Goal: Information Seeking & Learning: Check status

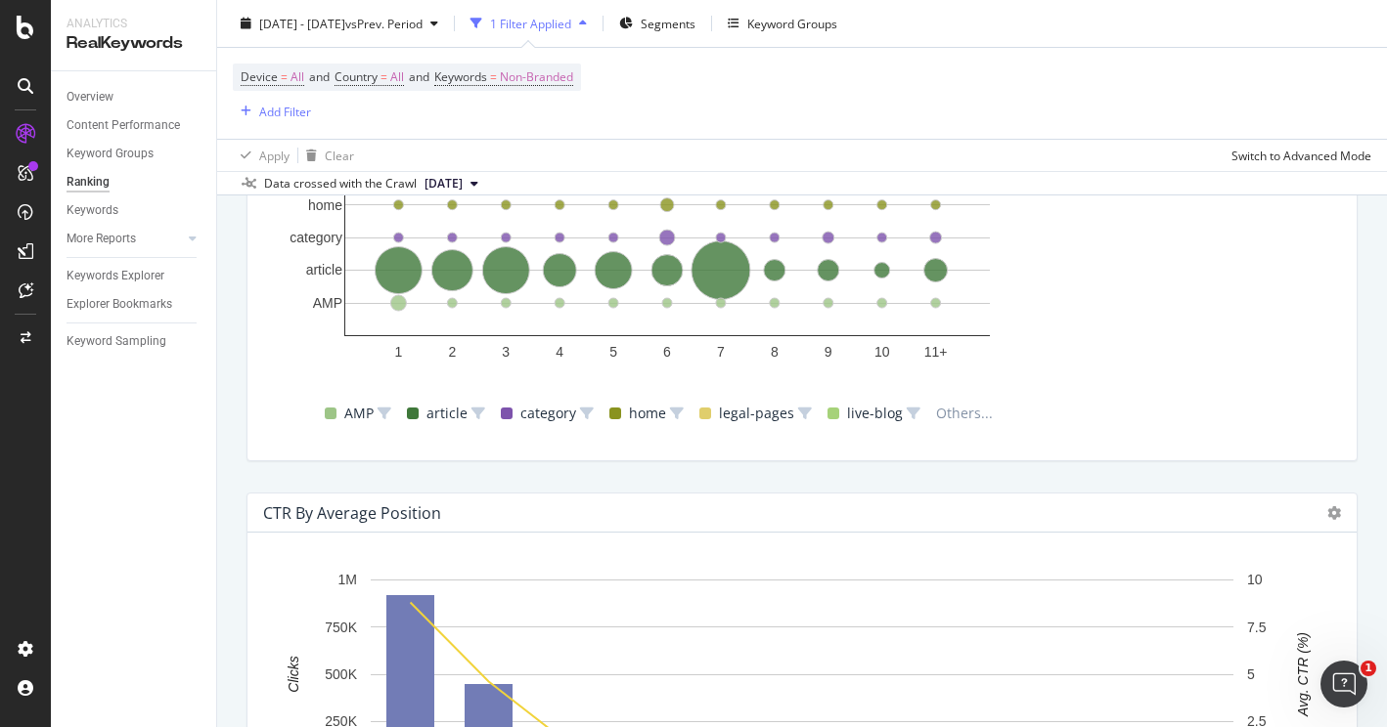
click at [30, 33] on icon at bounding box center [26, 27] width 18 height 23
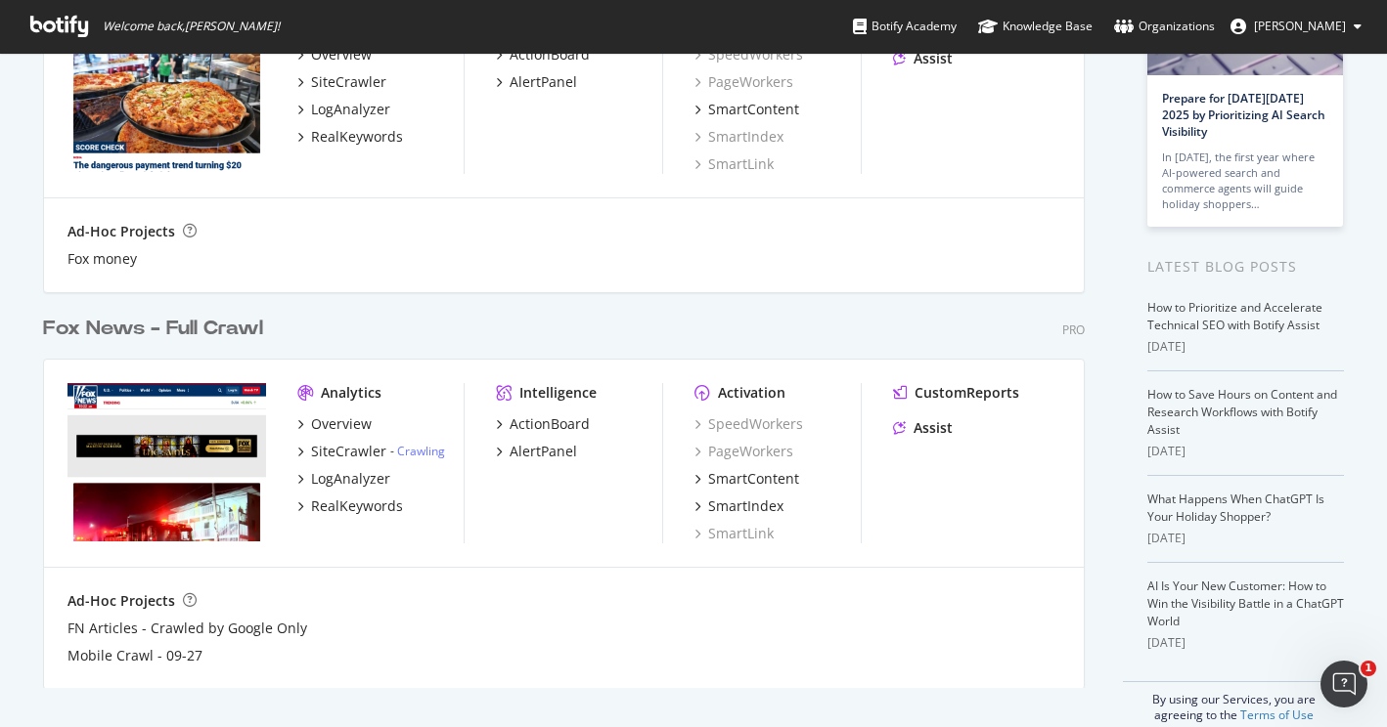
scroll to position [229, 0]
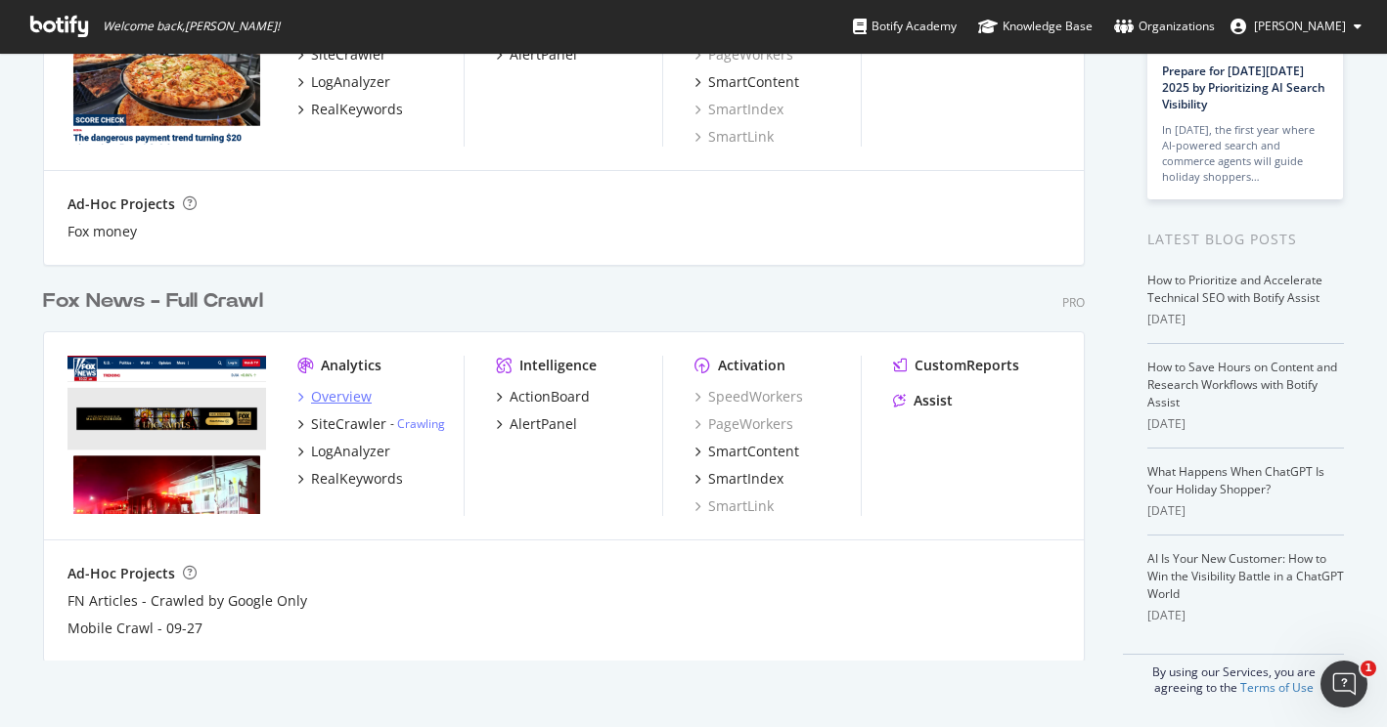
click at [344, 397] on div "Overview" at bounding box center [341, 397] width 61 height 20
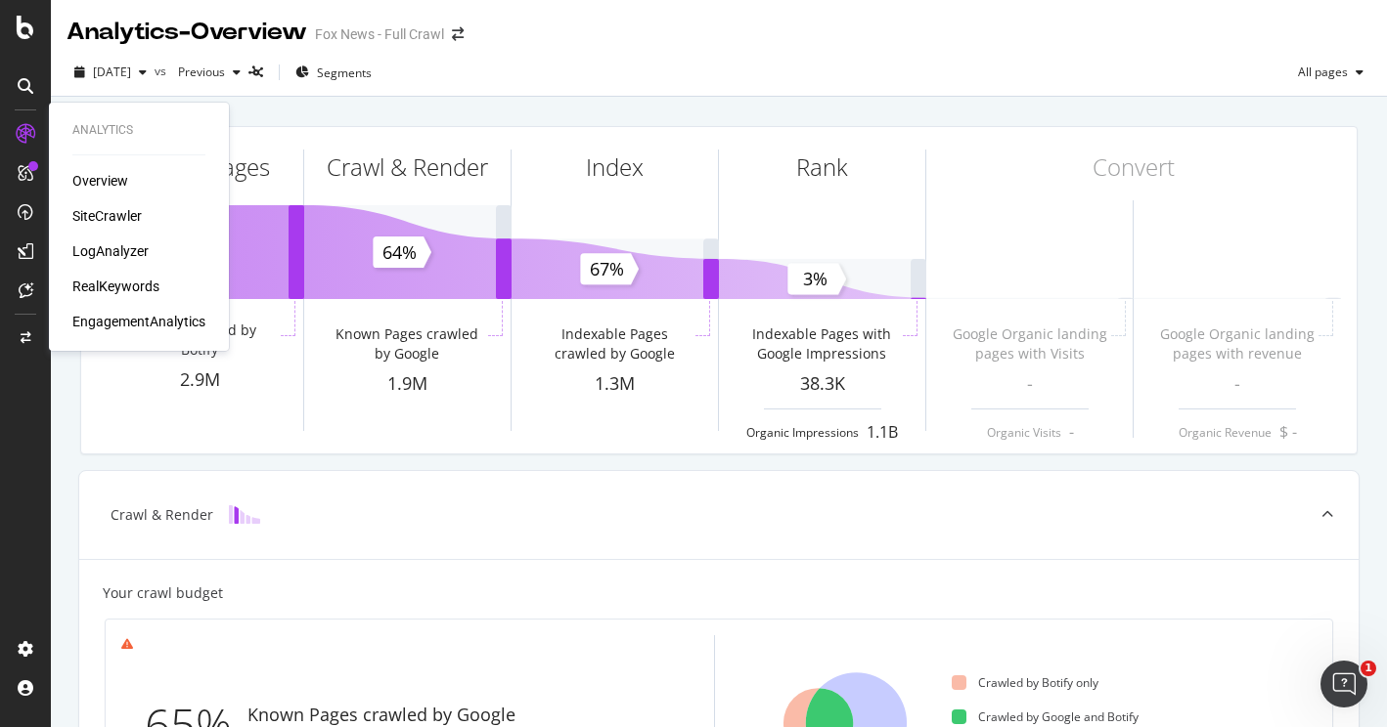
click at [124, 282] on div "RealKeywords" at bounding box center [115, 287] width 87 height 20
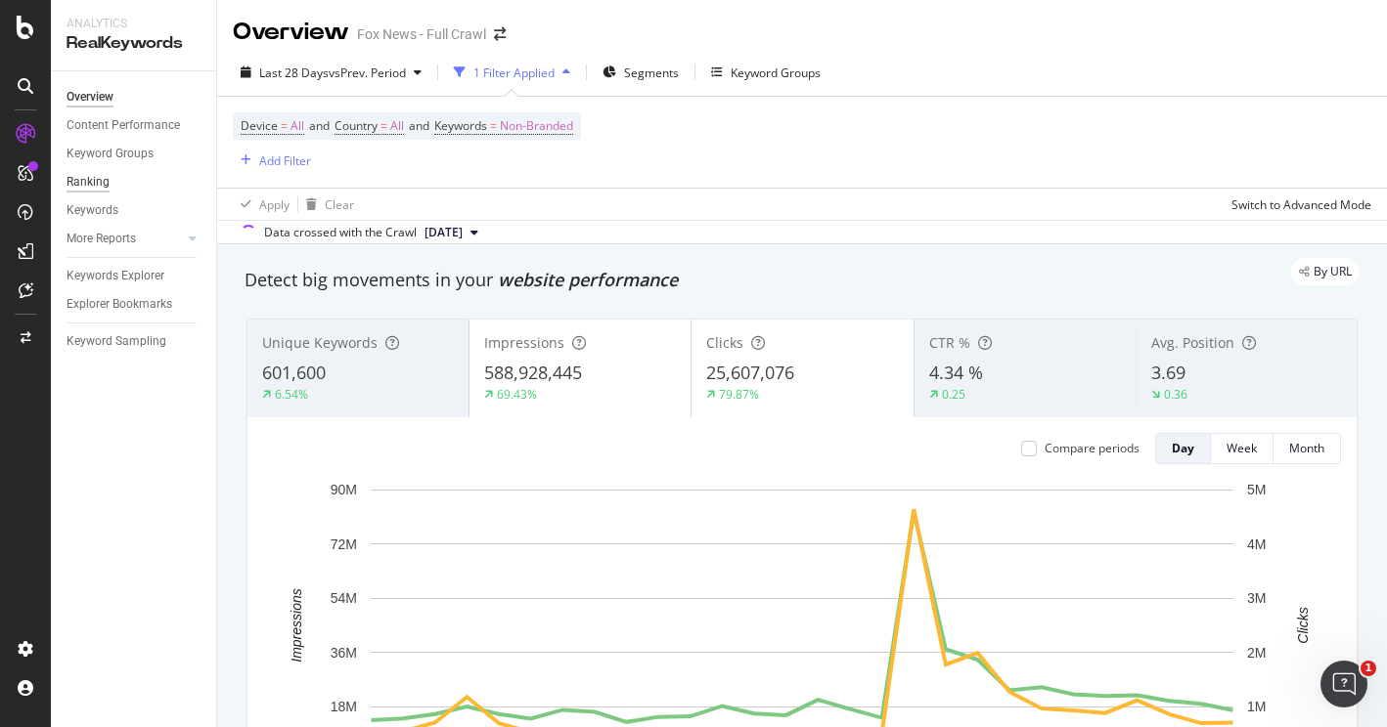
click at [94, 177] on div "Ranking" at bounding box center [87, 182] width 43 height 21
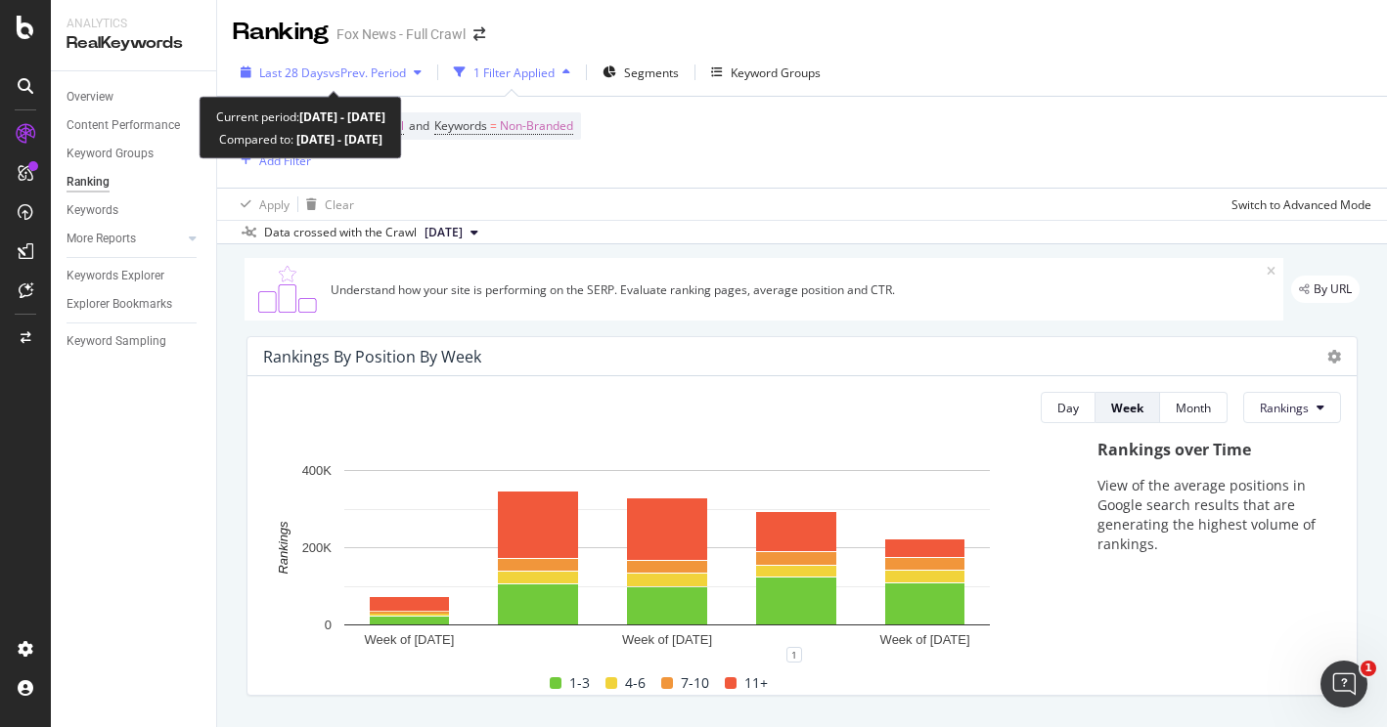
click at [421, 69] on icon "button" at bounding box center [418, 72] width 8 height 12
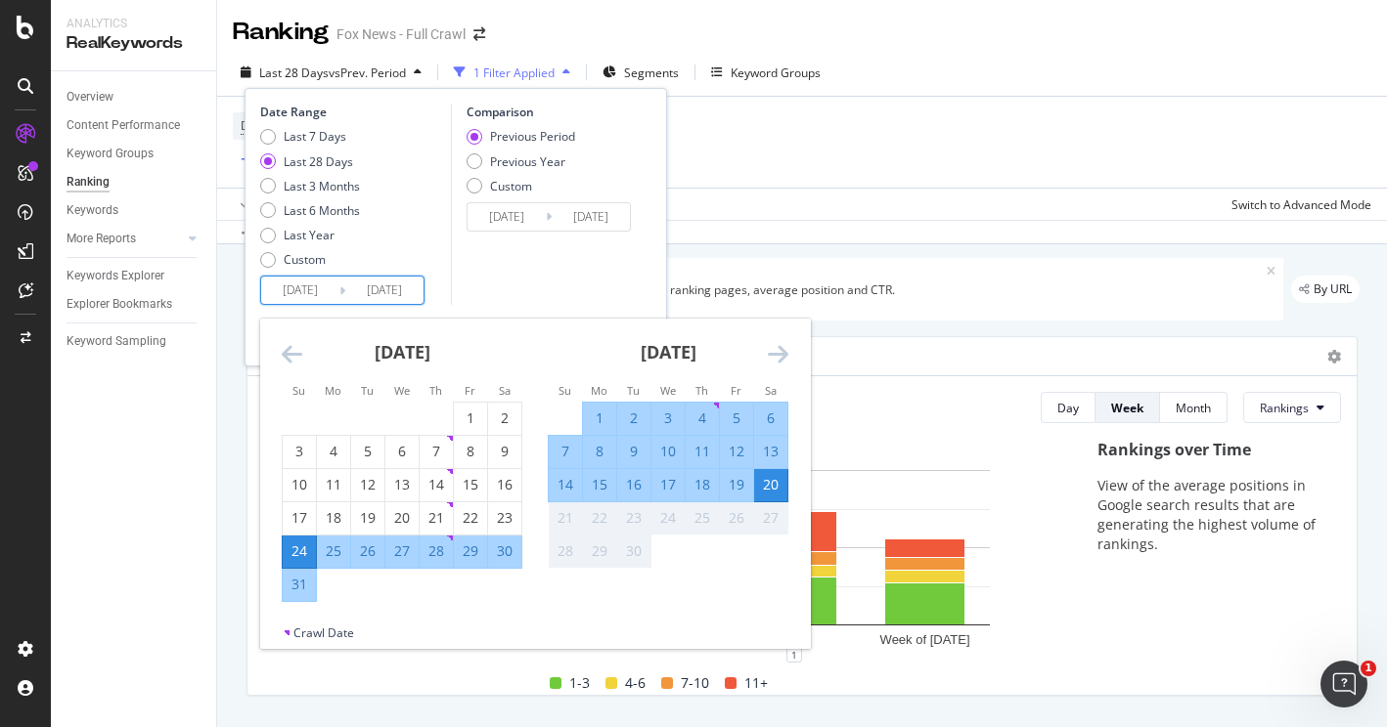
click at [298, 294] on input "[DATE]" at bounding box center [300, 290] width 78 height 27
click at [304, 547] on div "24" at bounding box center [299, 552] width 33 height 20
click at [741, 449] on div "12" at bounding box center [736, 452] width 33 height 20
type input "[DATE]"
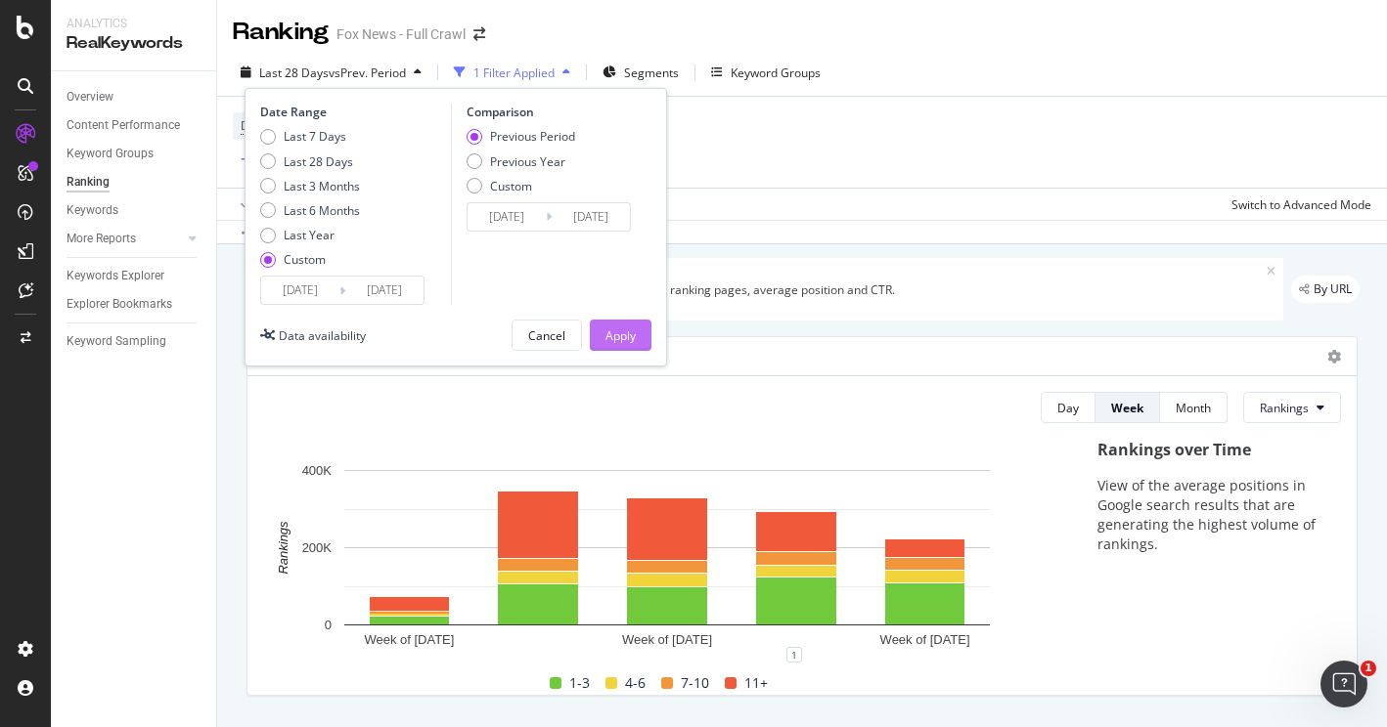
click at [610, 330] on div "Apply" at bounding box center [620, 336] width 30 height 17
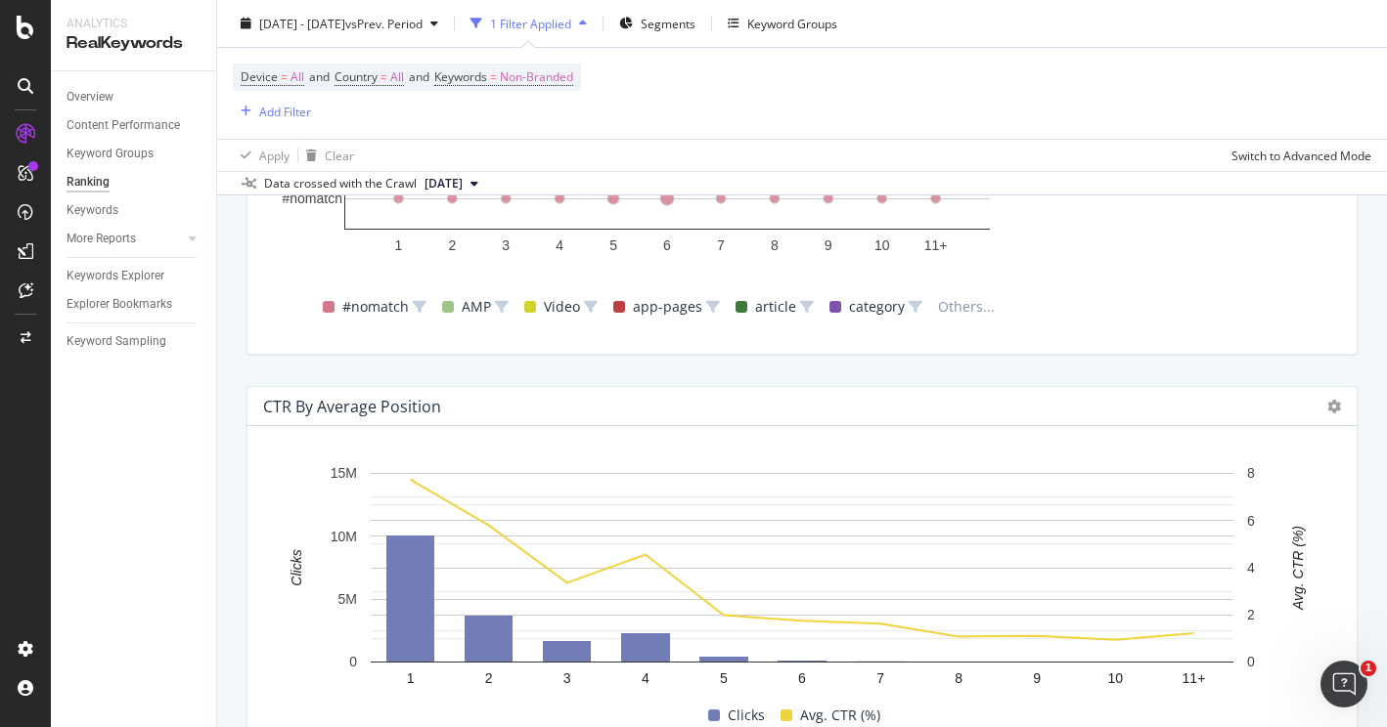
scroll to position [2009, 0]
